Goal: Navigation & Orientation: Find specific page/section

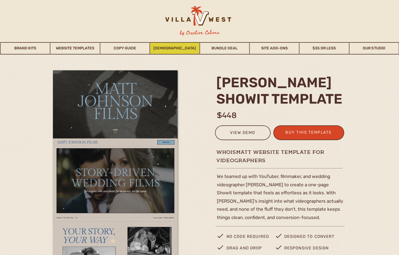
click at [180, 47] on link "[DEMOGRAPHIC_DATA]" at bounding box center [174, 48] width 49 height 12
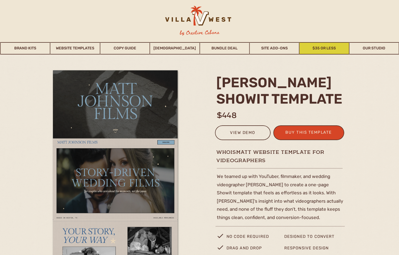
click at [324, 49] on link "$35 or Less" at bounding box center [323, 48] width 49 height 12
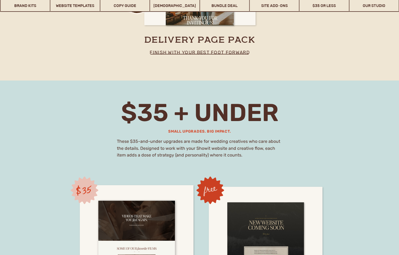
scroll to position [3497, 0]
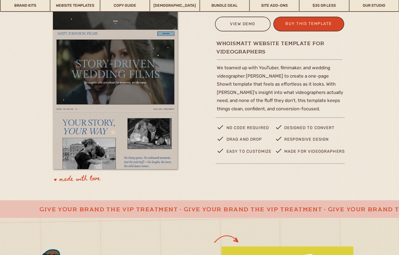
scroll to position [134, 0]
